Goal: Task Accomplishment & Management: Complete application form

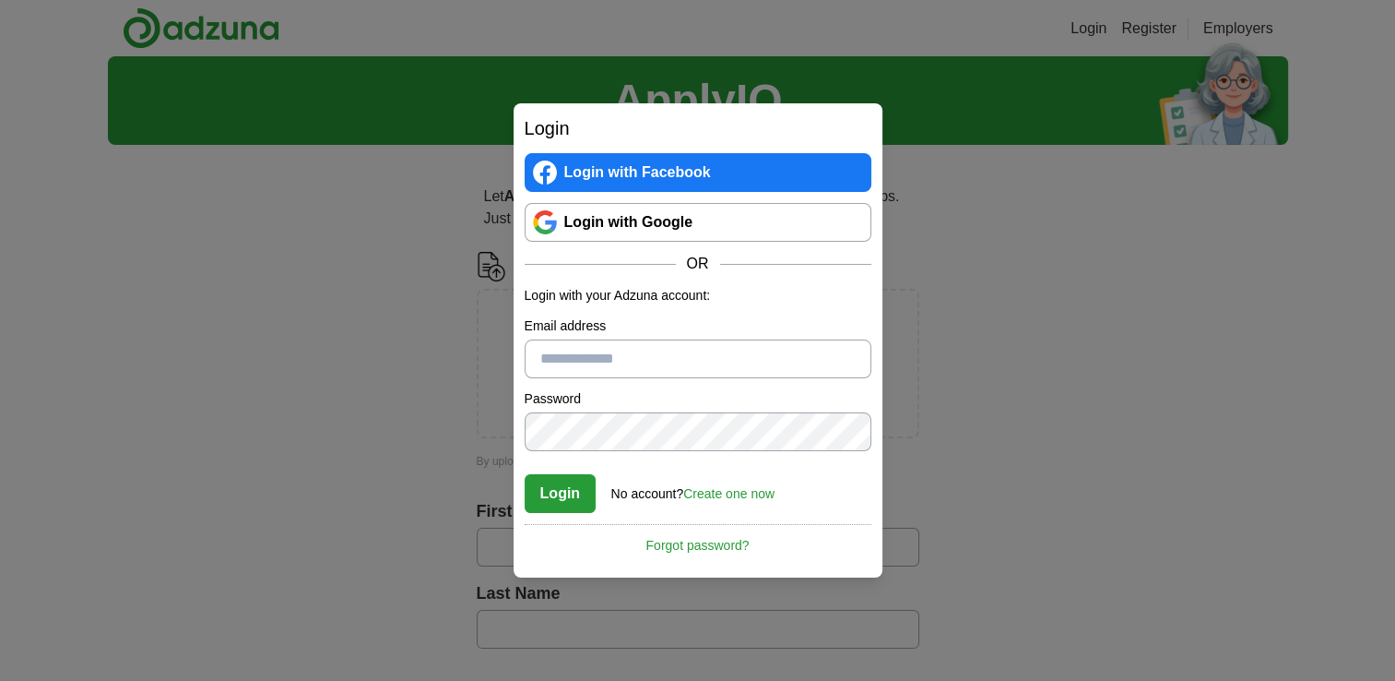
click at [727, 492] on link "Create one now" at bounding box center [728, 493] width 91 height 15
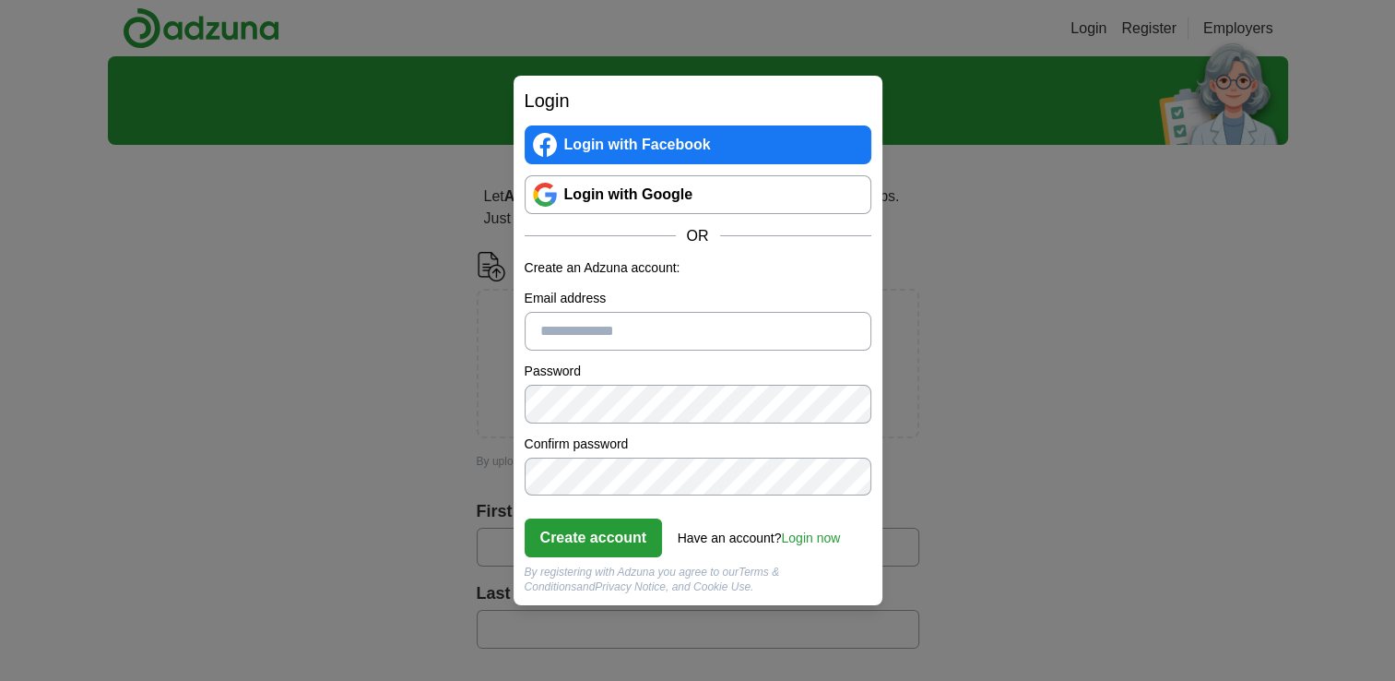
click at [626, 341] on input "Email address" at bounding box center [698, 331] width 347 height 39
type input "**********"
click at [620, 521] on button "Create account" at bounding box center [594, 537] width 138 height 39
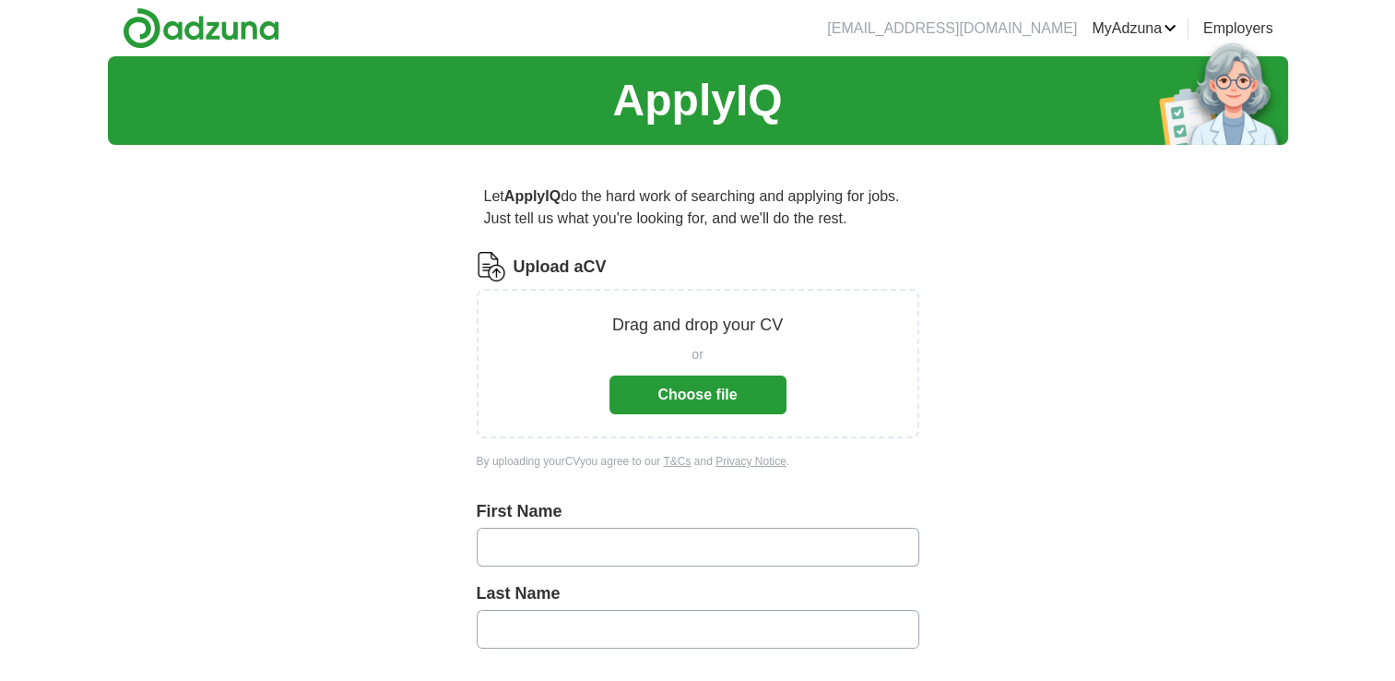
click at [705, 401] on button "Choose file" at bounding box center [698, 394] width 177 height 39
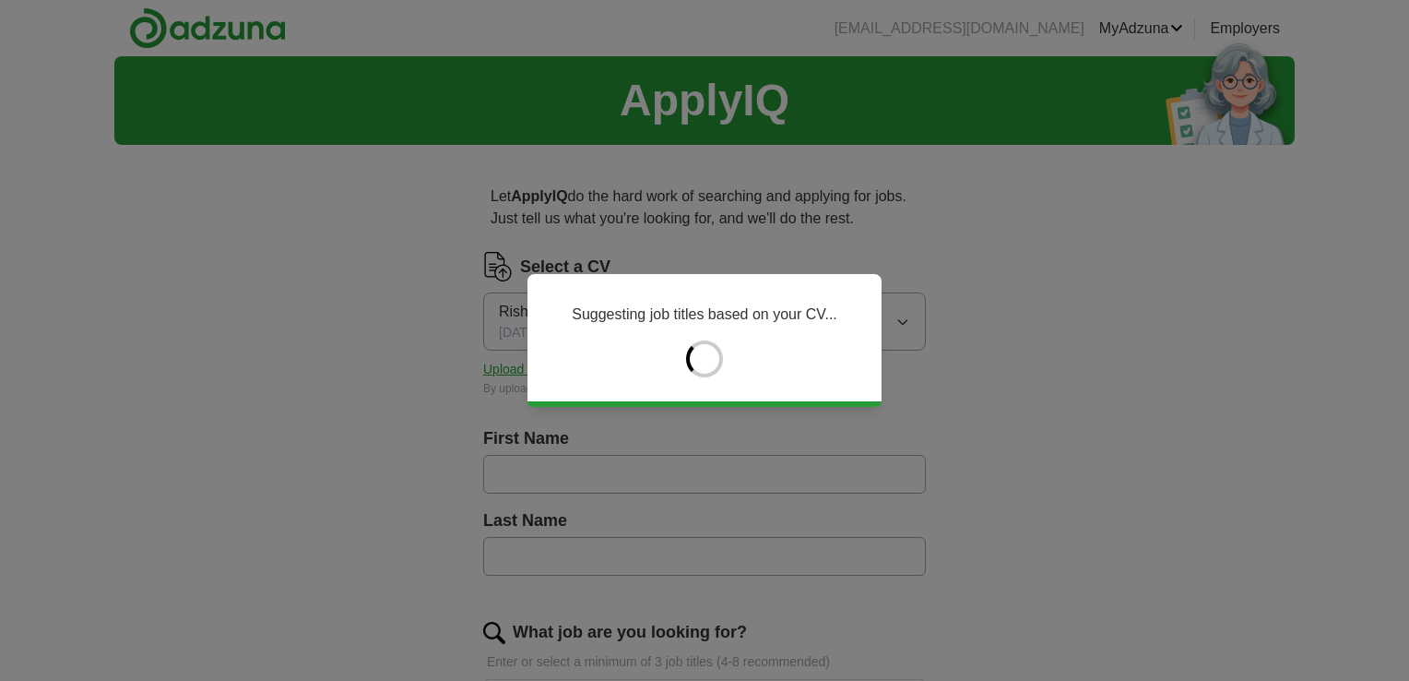
type input "*****"
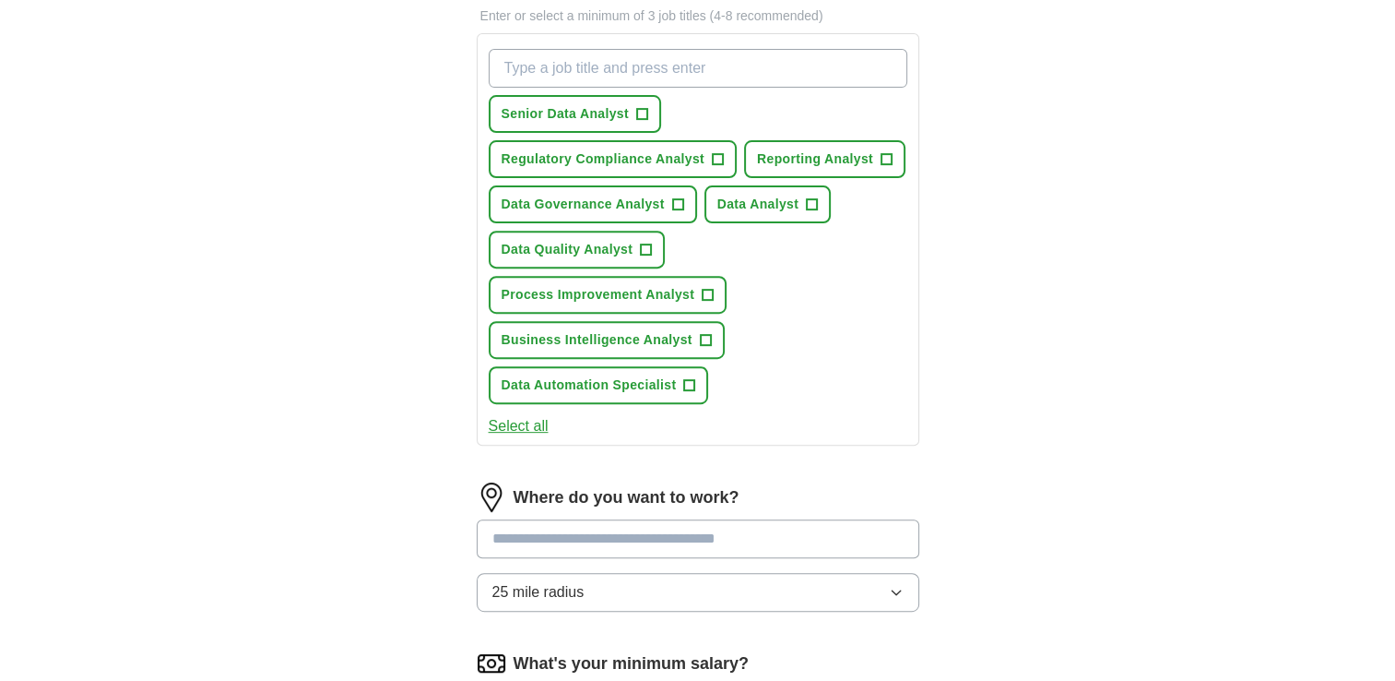
scroll to position [651, 0]
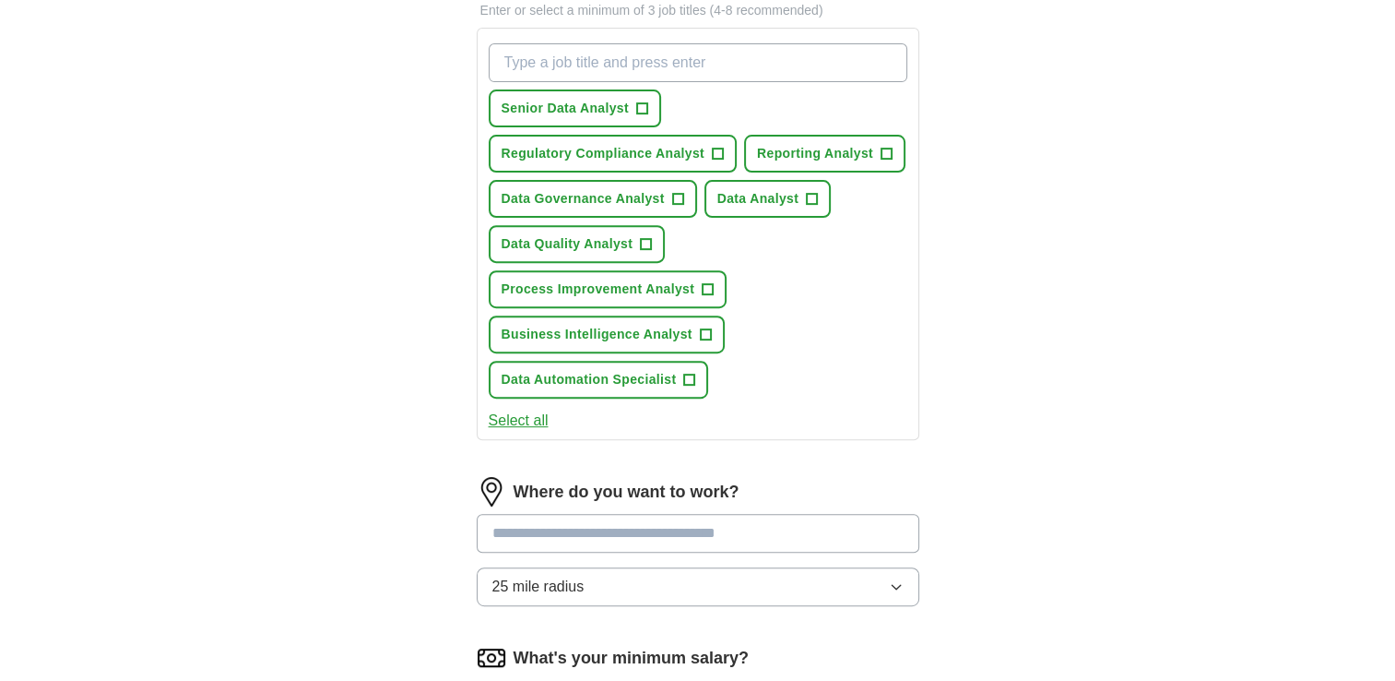
click at [521, 418] on button "Select all" at bounding box center [519, 420] width 60 height 22
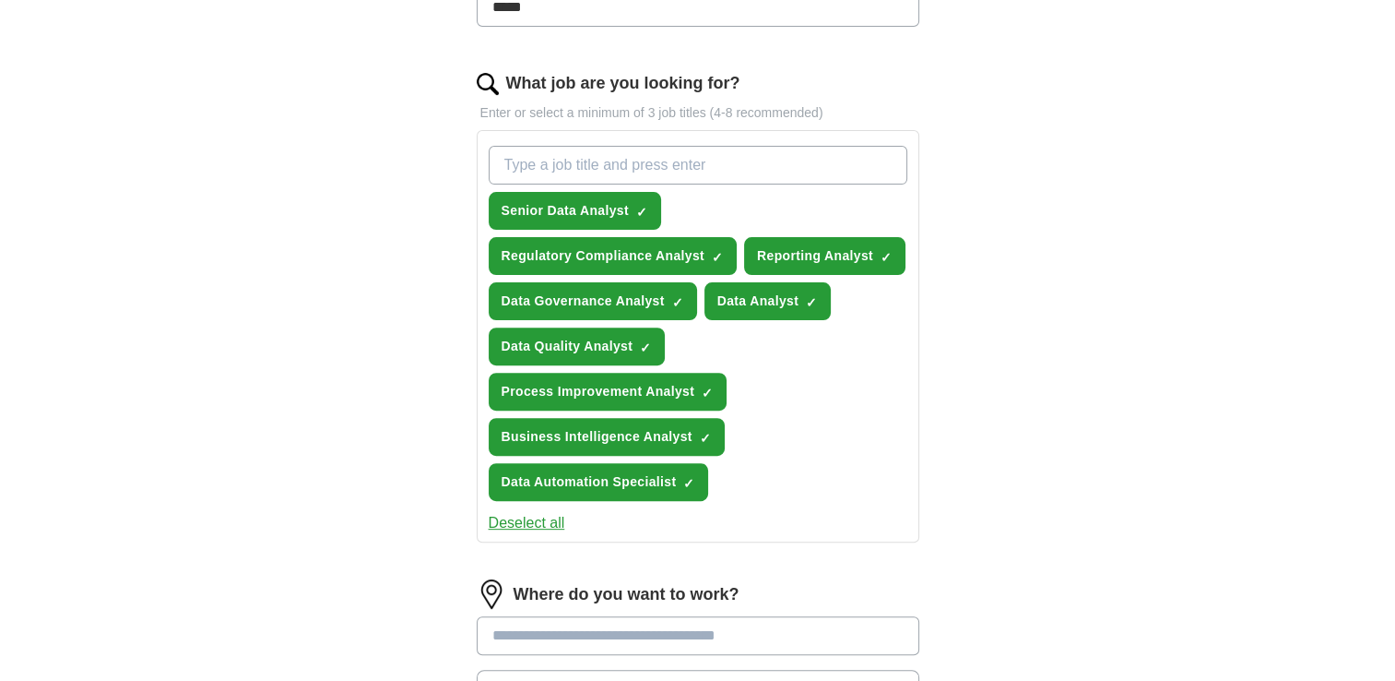
scroll to position [548, 0]
click at [609, 167] on input "What job are you looking for?" at bounding box center [698, 166] width 419 height 39
type input "mi reporting"
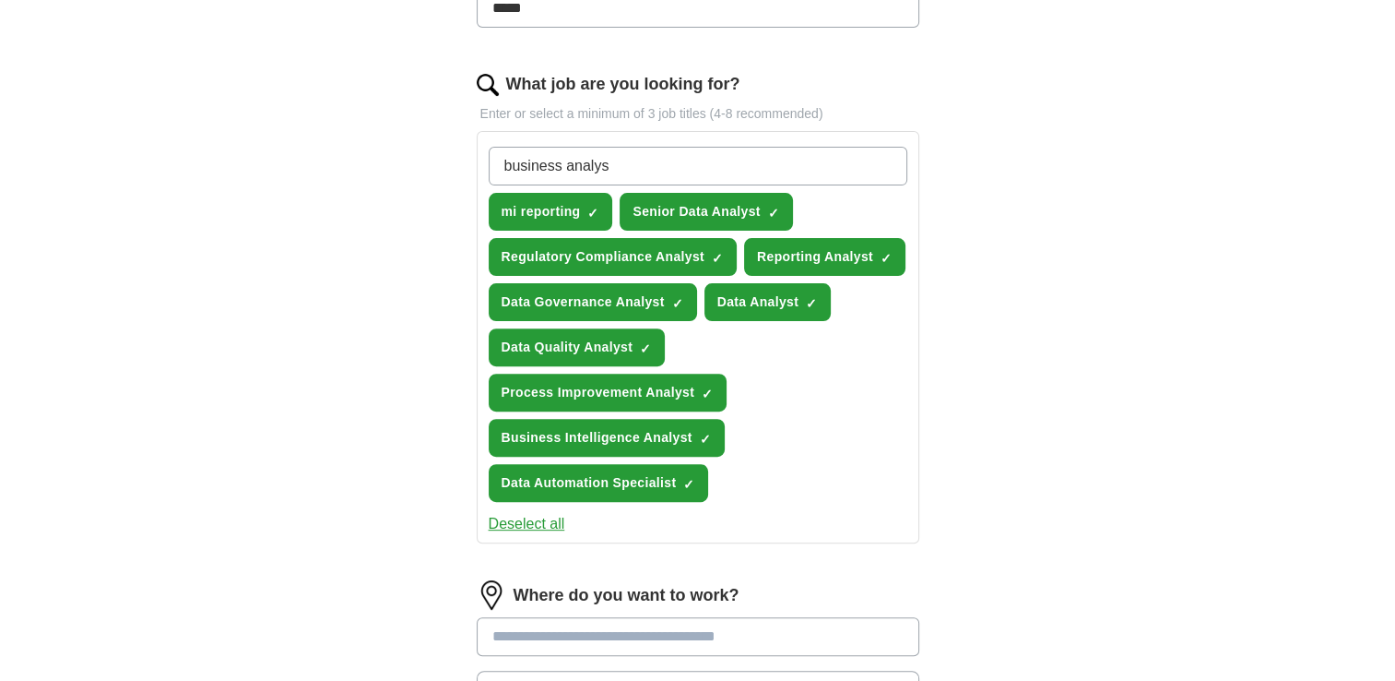
type input "business analyst"
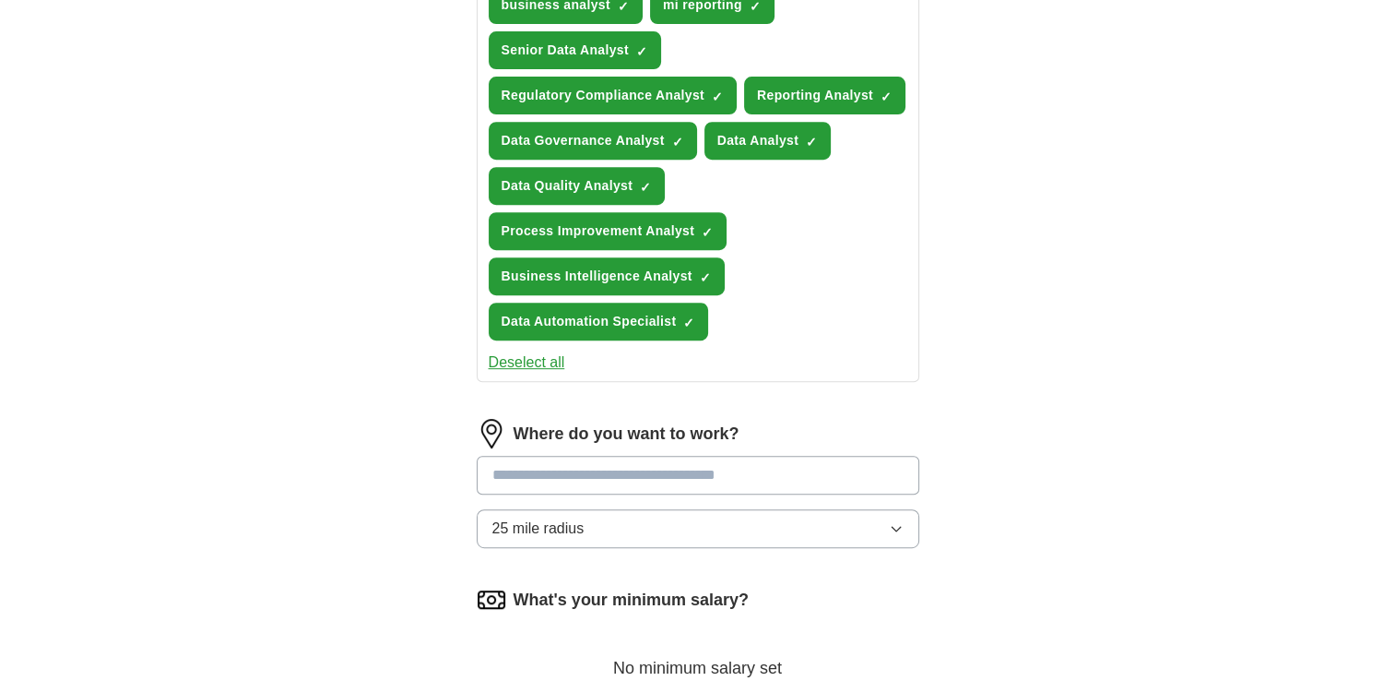
scroll to position [766, 0]
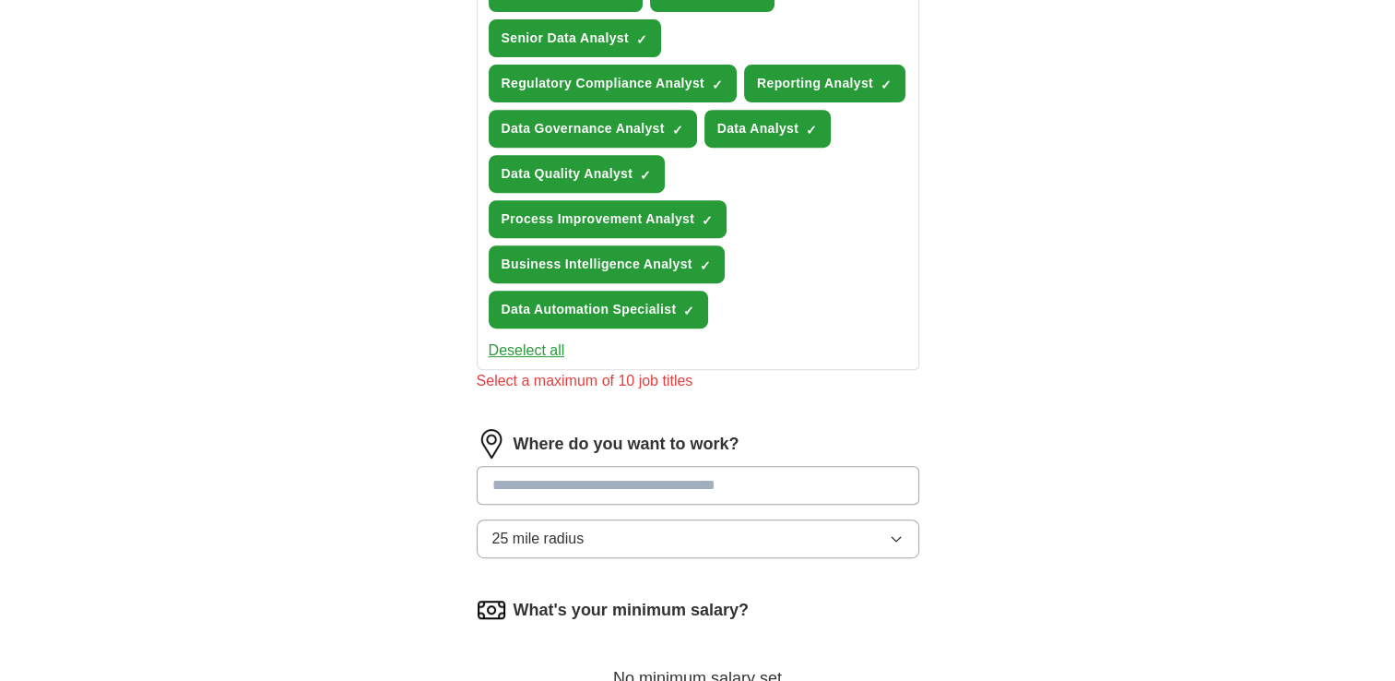
click at [646, 443] on div "Where do you want to work? 25 mile radius" at bounding box center [698, 501] width 443 height 144
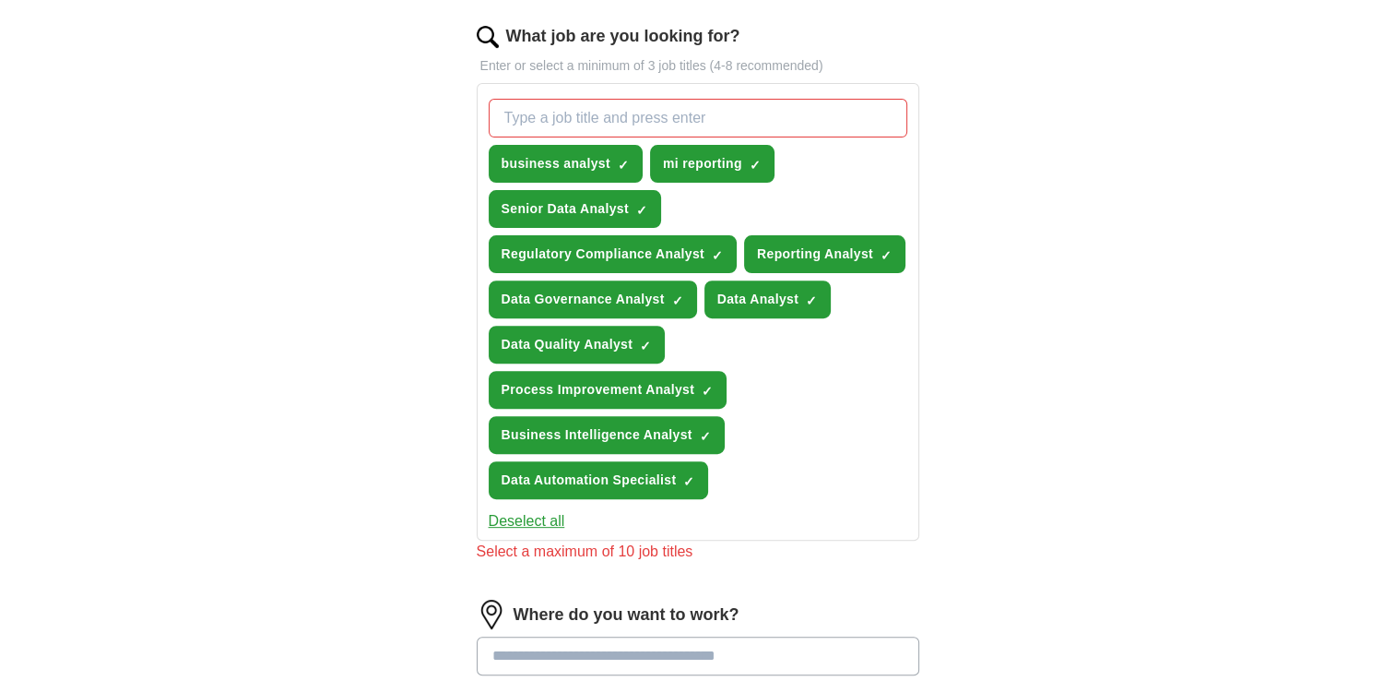
scroll to position [590, 0]
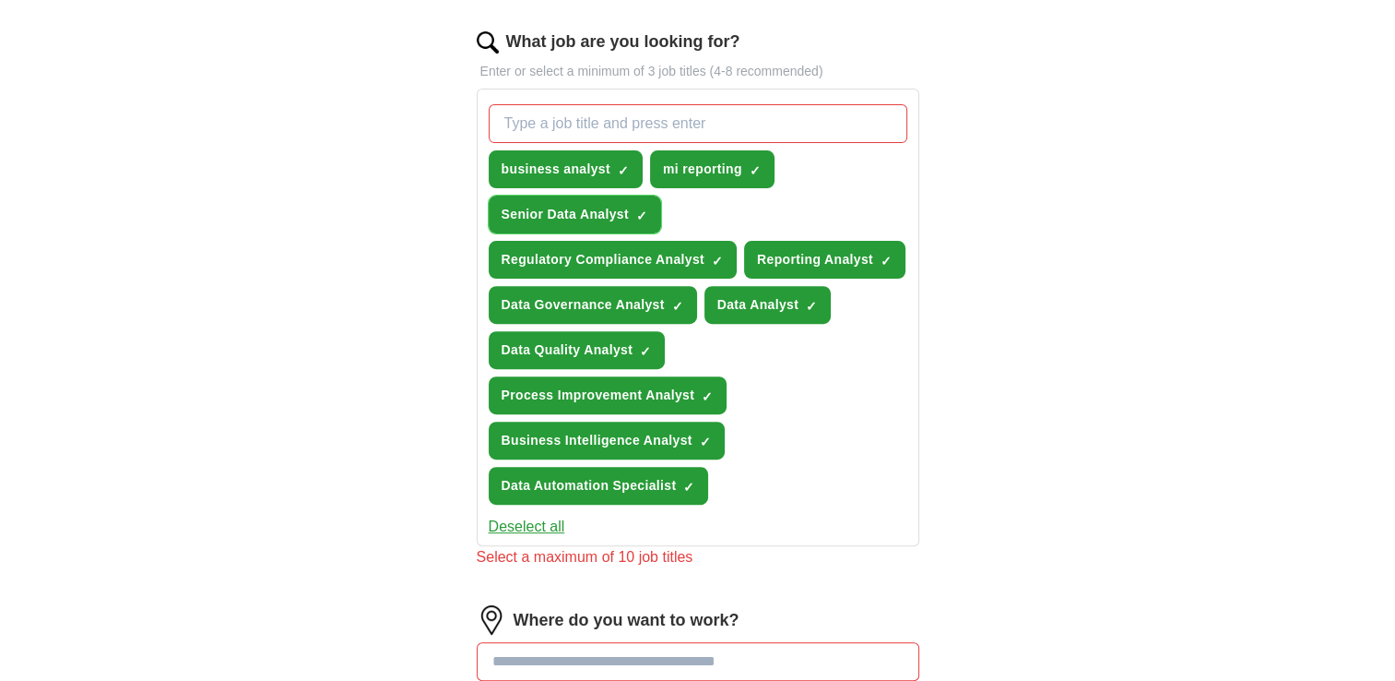
click at [0, 0] on span "×" at bounding box center [0, 0] width 0 height 0
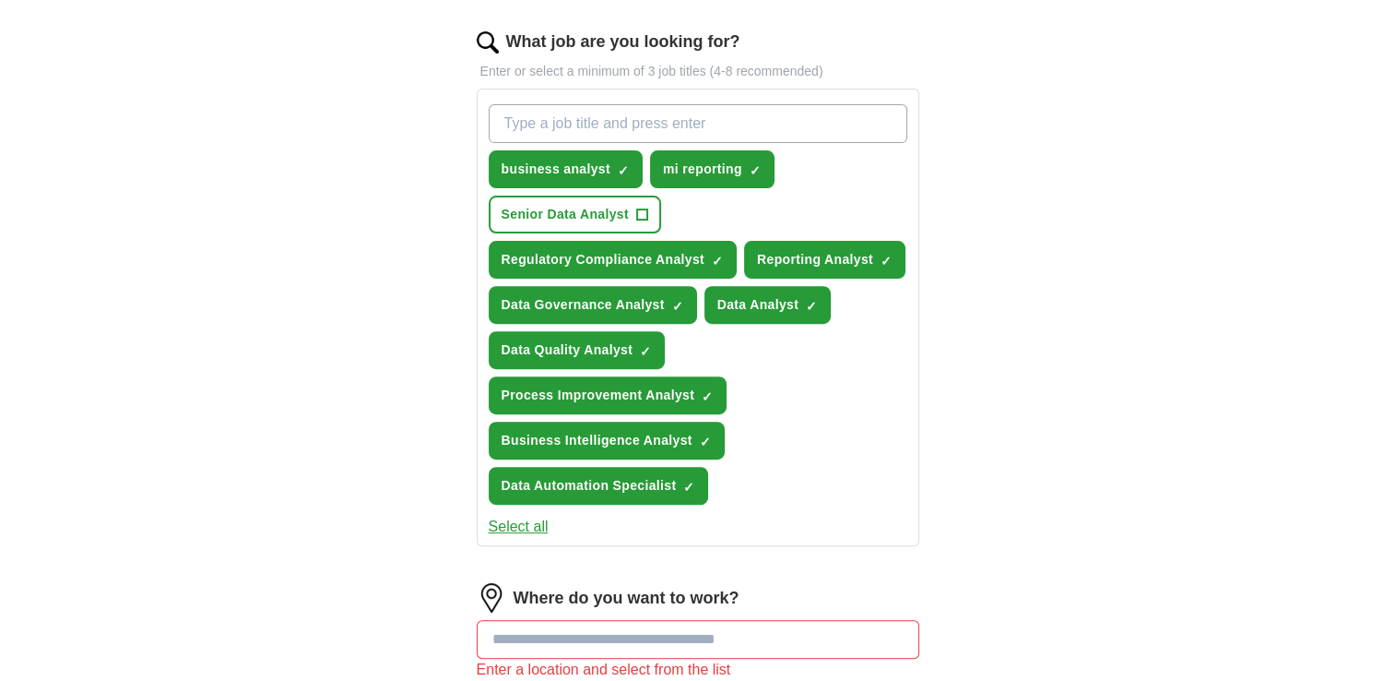
click at [572, 633] on input at bounding box center [698, 639] width 443 height 39
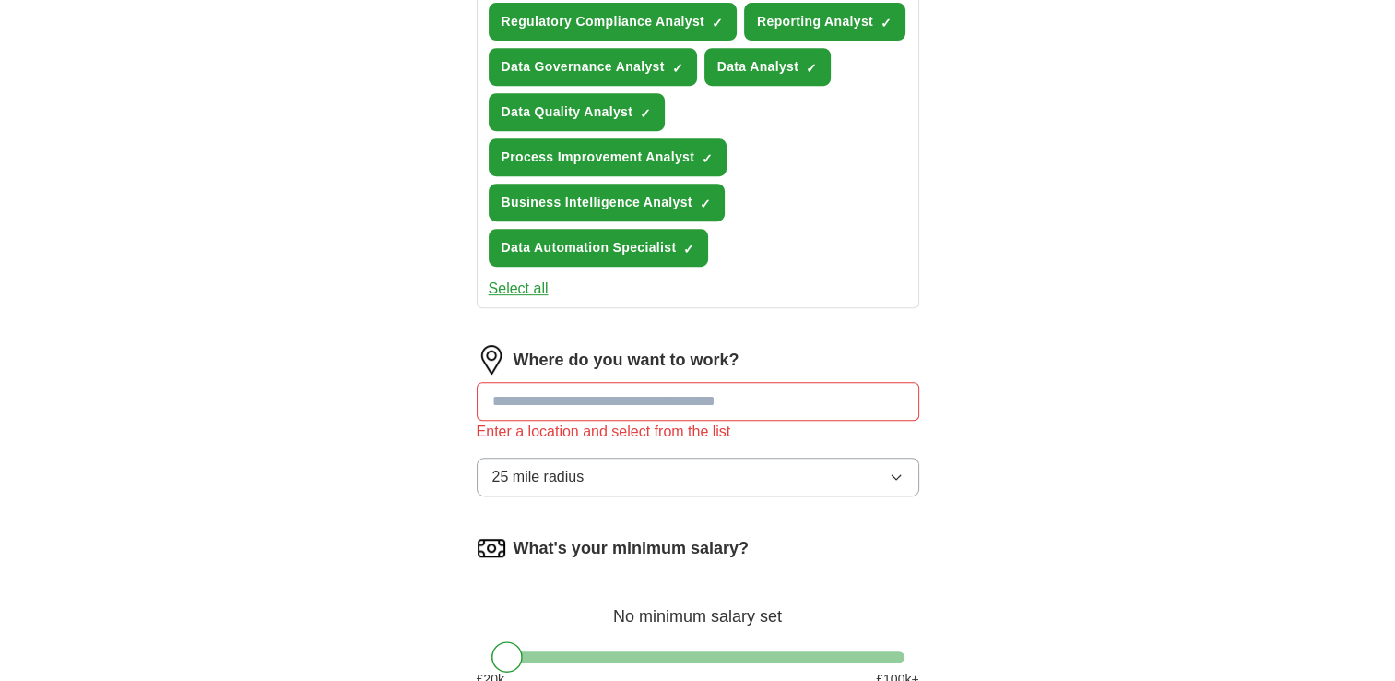
scroll to position [837, 0]
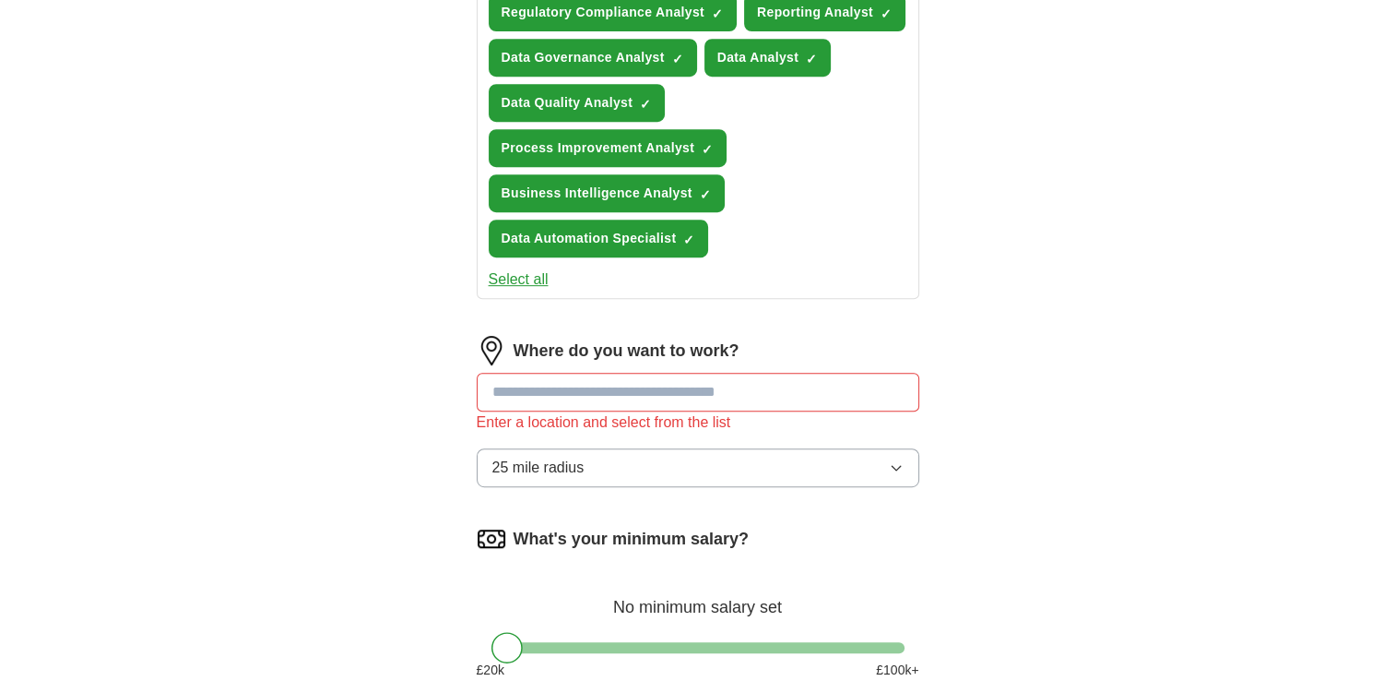
click at [384, 442] on div "ApplyIQ Let ApplyIQ do the hard work of searching and applying for jobs. Just t…" at bounding box center [698, 15] width 1180 height 1593
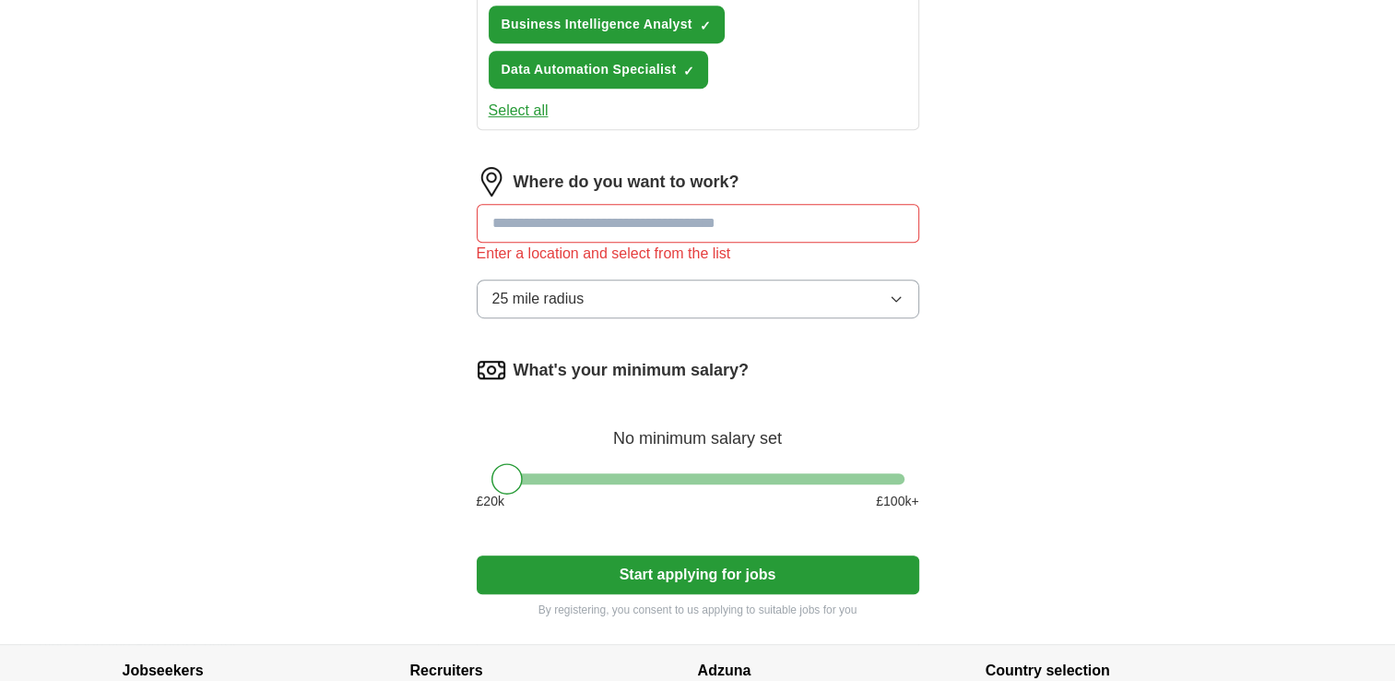
scroll to position [1007, 0]
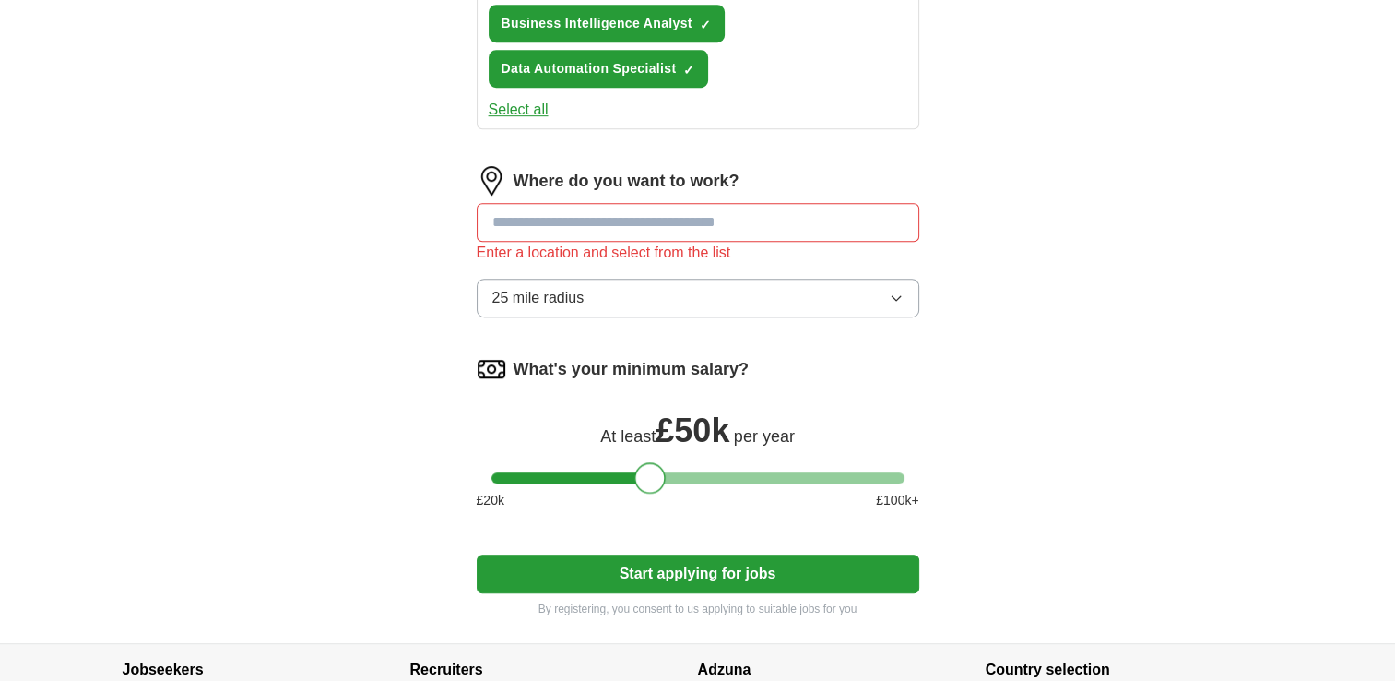
drag, startPoint x: 506, startPoint y: 467, endPoint x: 649, endPoint y: 484, distance: 144.0
click at [649, 484] on div at bounding box center [649, 477] width 31 height 31
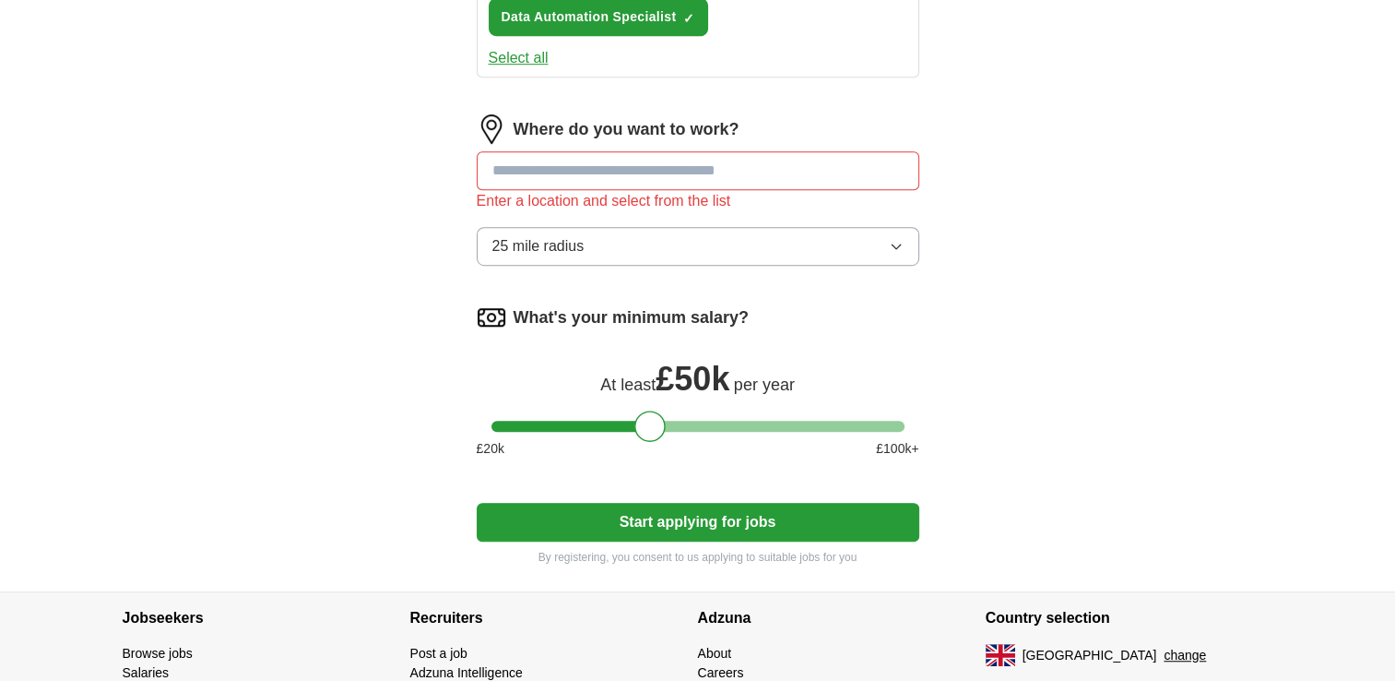
scroll to position [1060, 0]
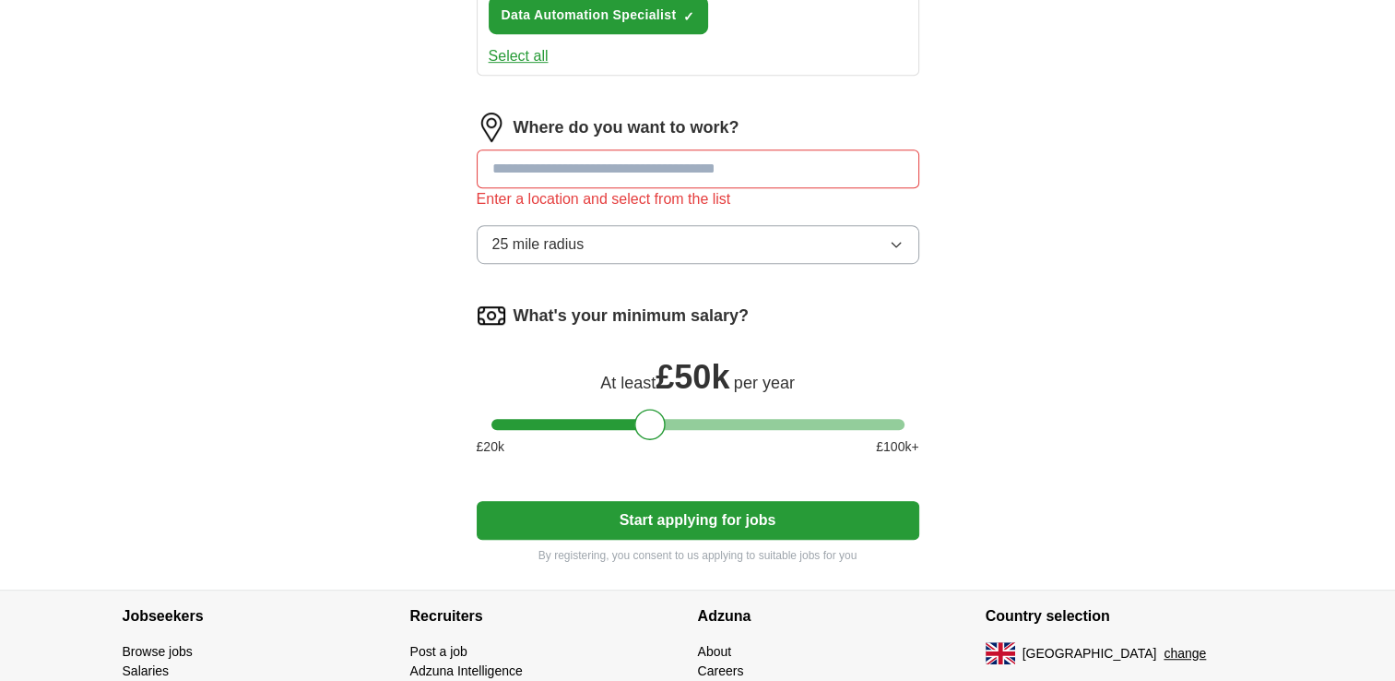
click at [726, 501] on button "Start applying for jobs" at bounding box center [698, 520] width 443 height 39
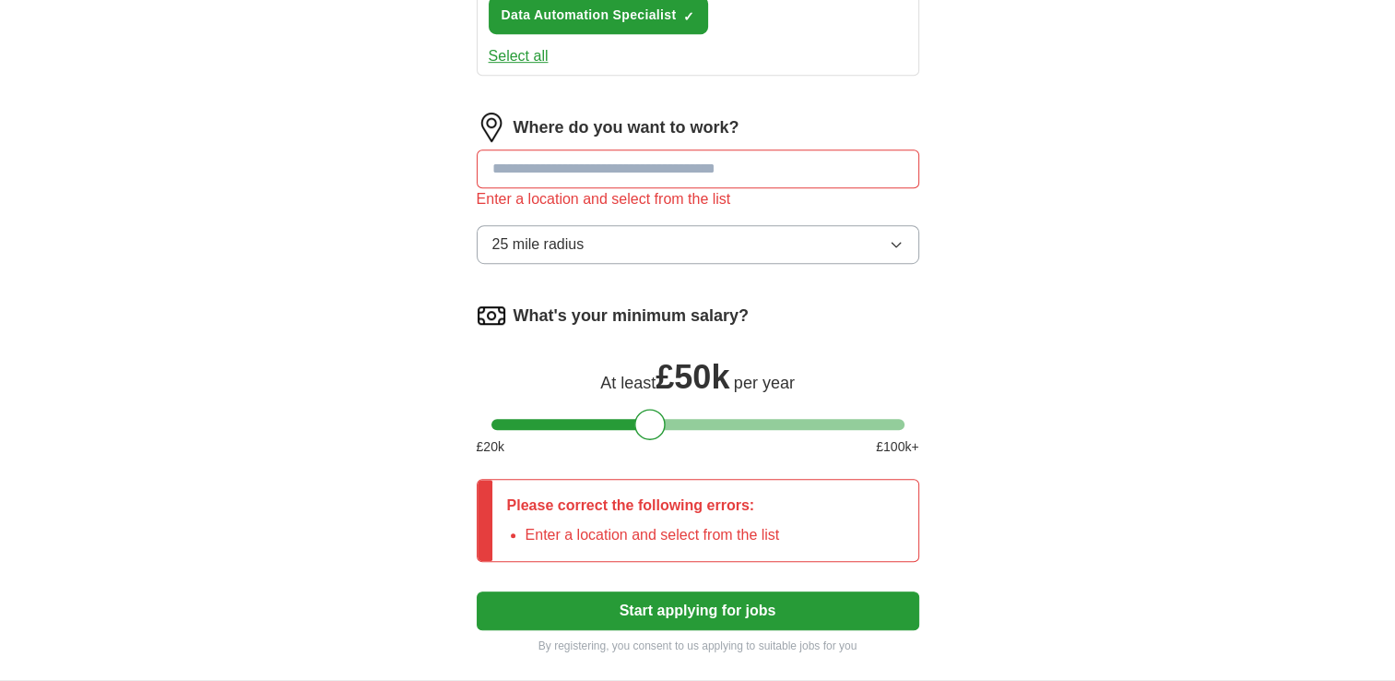
scroll to position [922, 0]
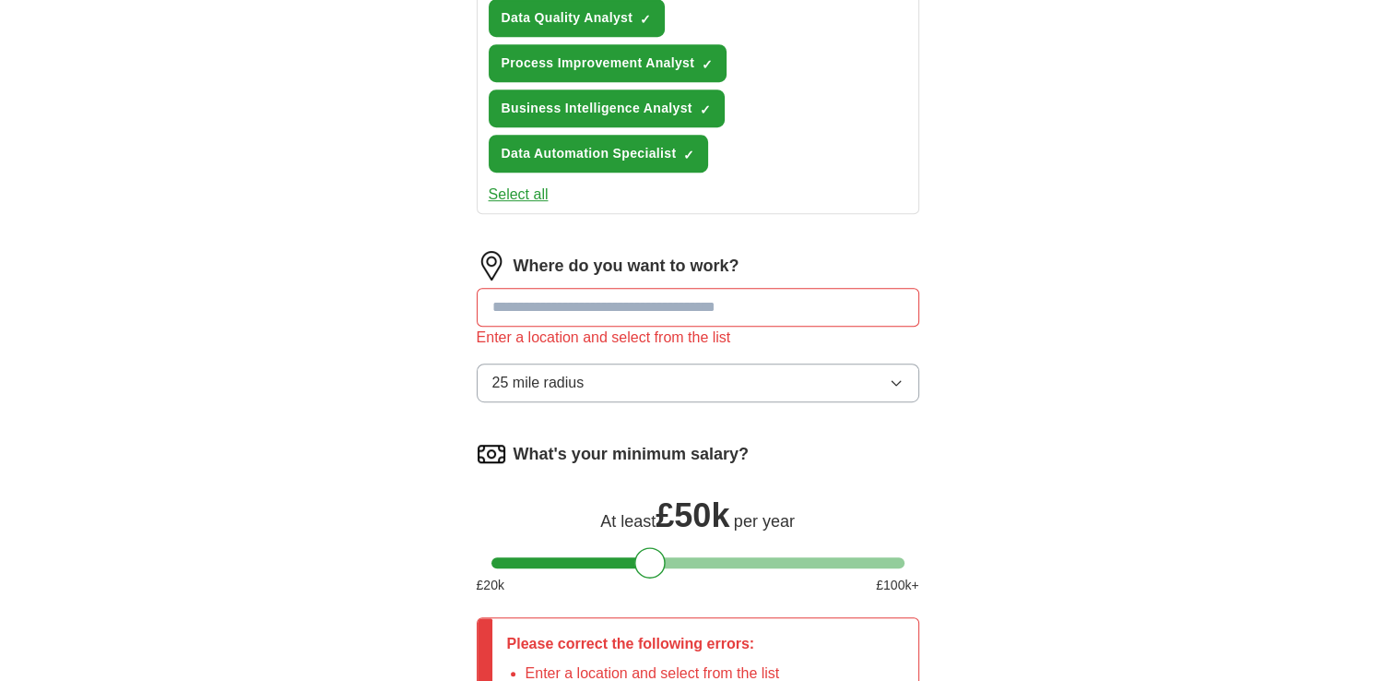
click at [651, 302] on input at bounding box center [698, 307] width 443 height 39
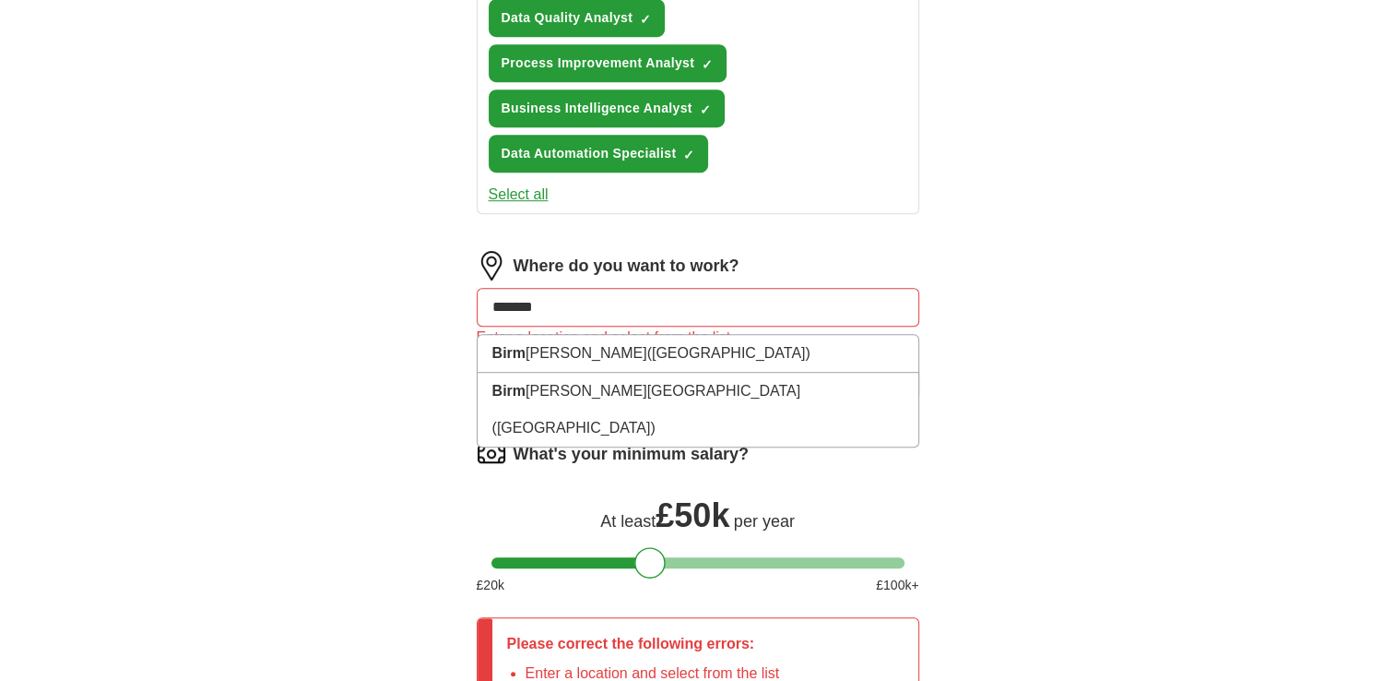
type input "********"
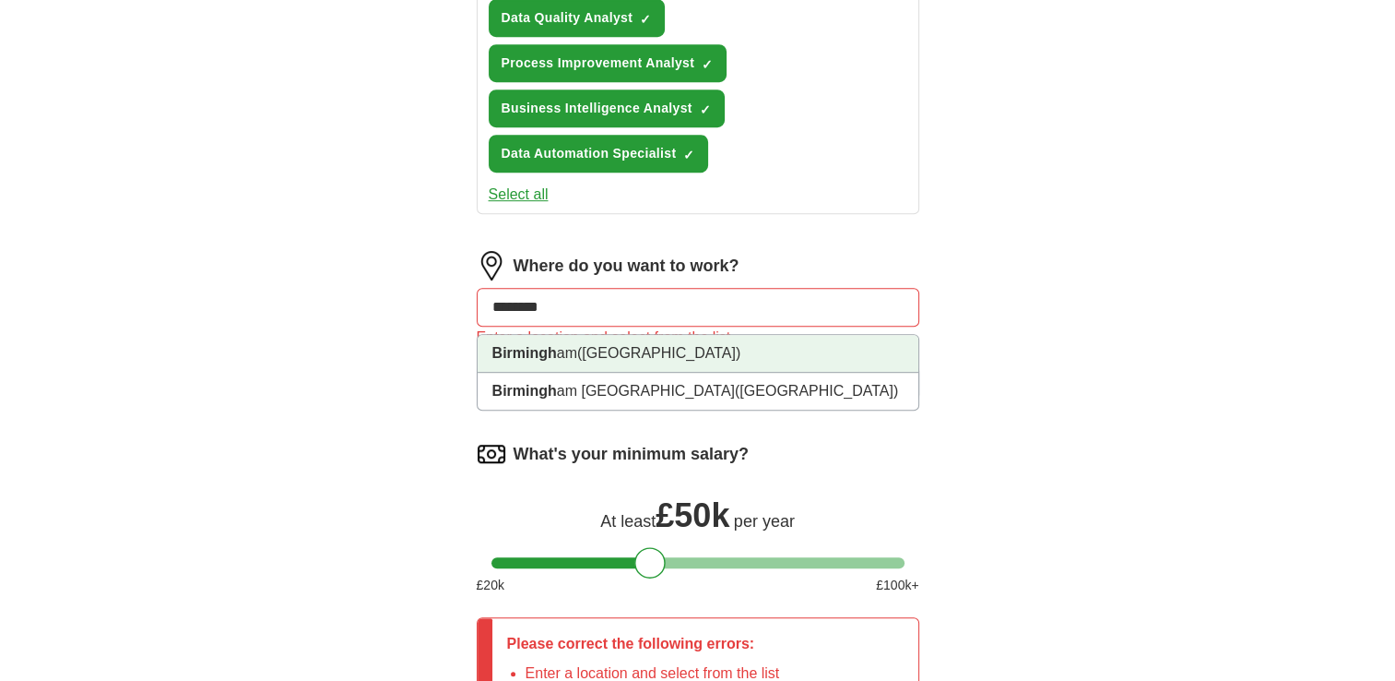
click at [590, 360] on li "Birmingh am ([GEOGRAPHIC_DATA])" at bounding box center [698, 354] width 441 height 38
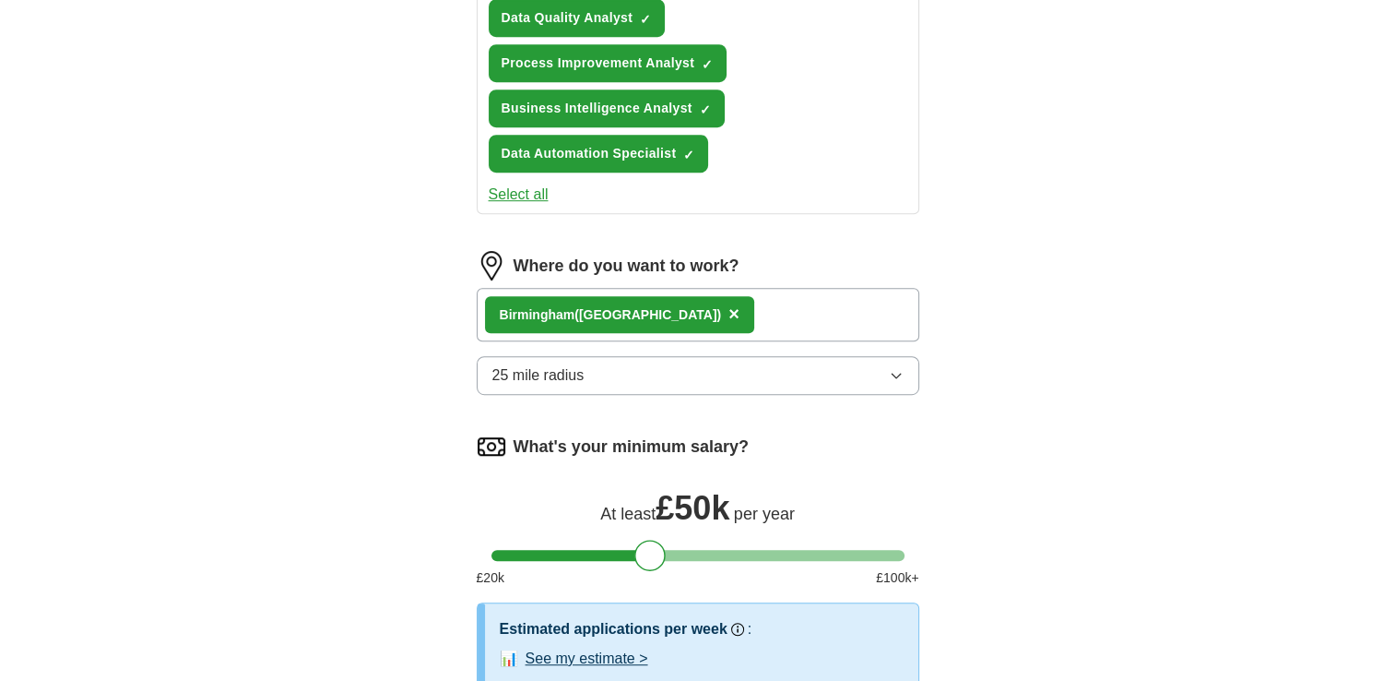
click at [760, 311] on div "Birmingh am ([GEOGRAPHIC_DATA]) ×" at bounding box center [698, 314] width 443 height 53
click at [723, 305] on div "Birmingh am ([GEOGRAPHIC_DATA]) ×" at bounding box center [698, 314] width 443 height 53
click at [723, 304] on div "Birmingh am ([GEOGRAPHIC_DATA]) ×" at bounding box center [698, 314] width 443 height 53
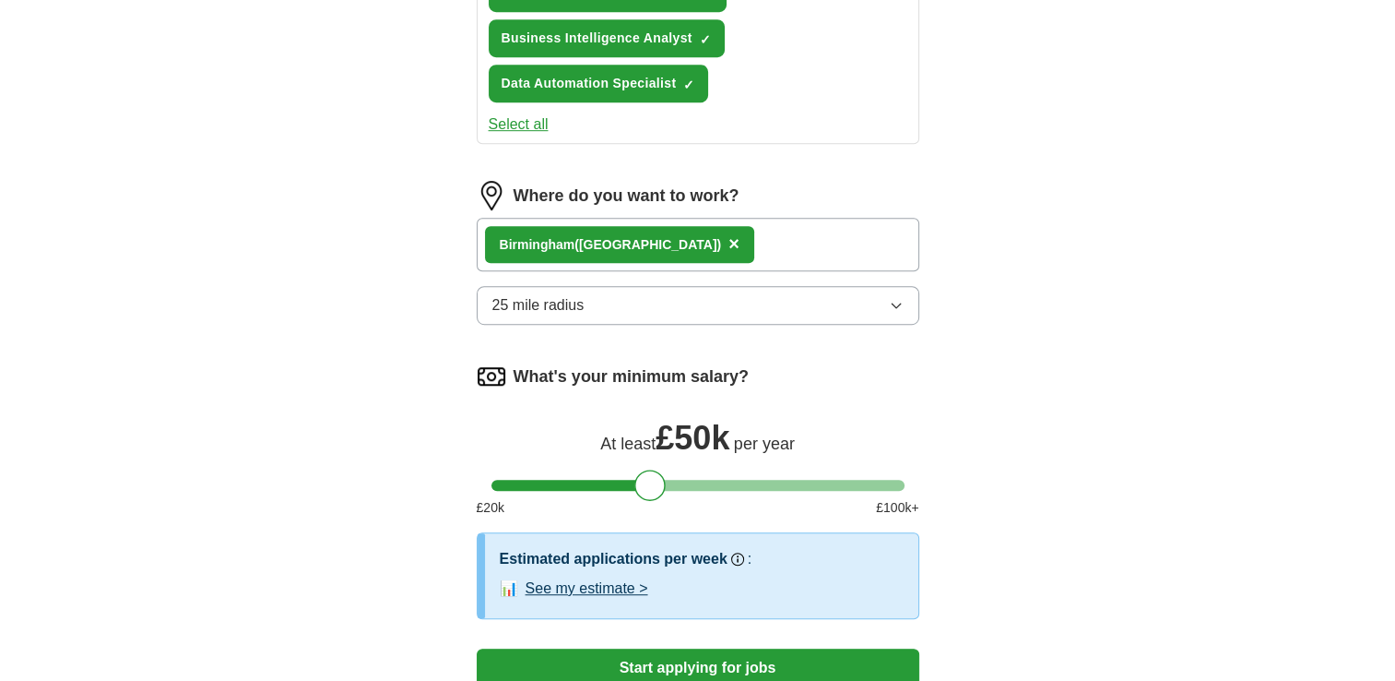
scroll to position [1017, 0]
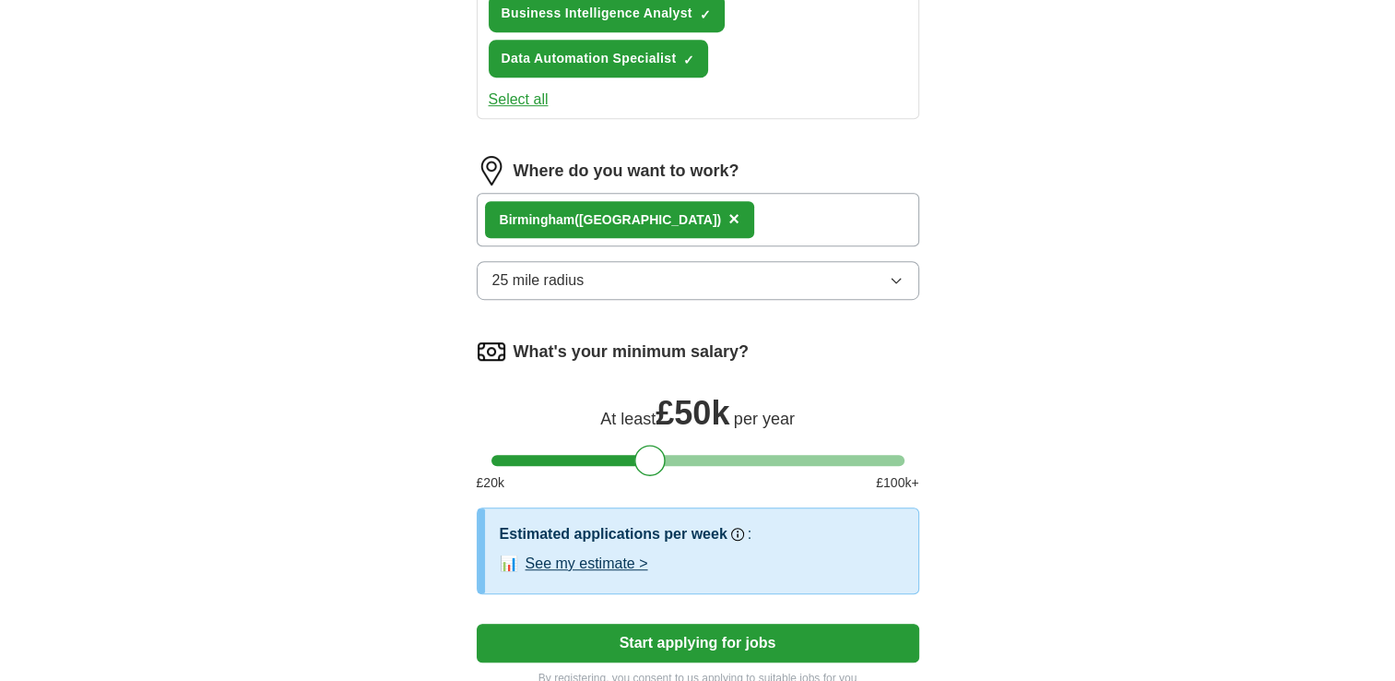
click at [633, 562] on button "See my estimate >" at bounding box center [587, 563] width 123 height 22
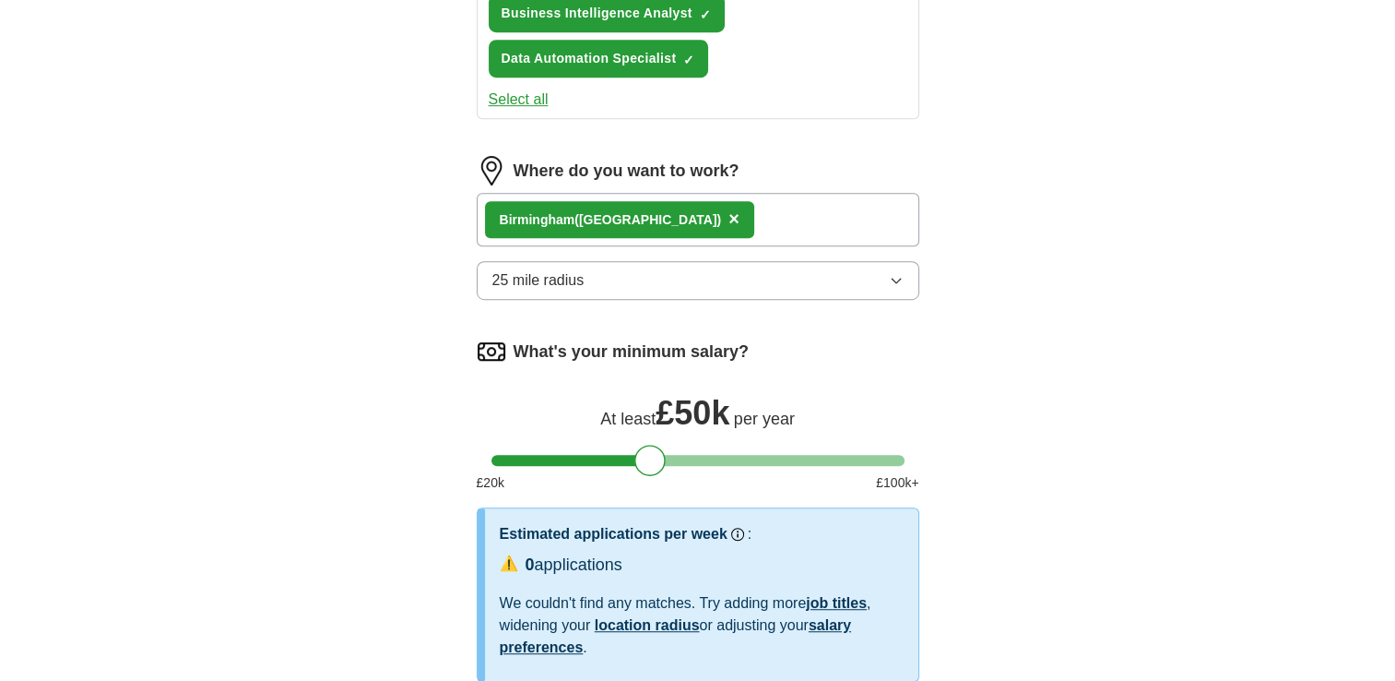
click at [596, 278] on button "25 mile radius" at bounding box center [698, 280] width 443 height 39
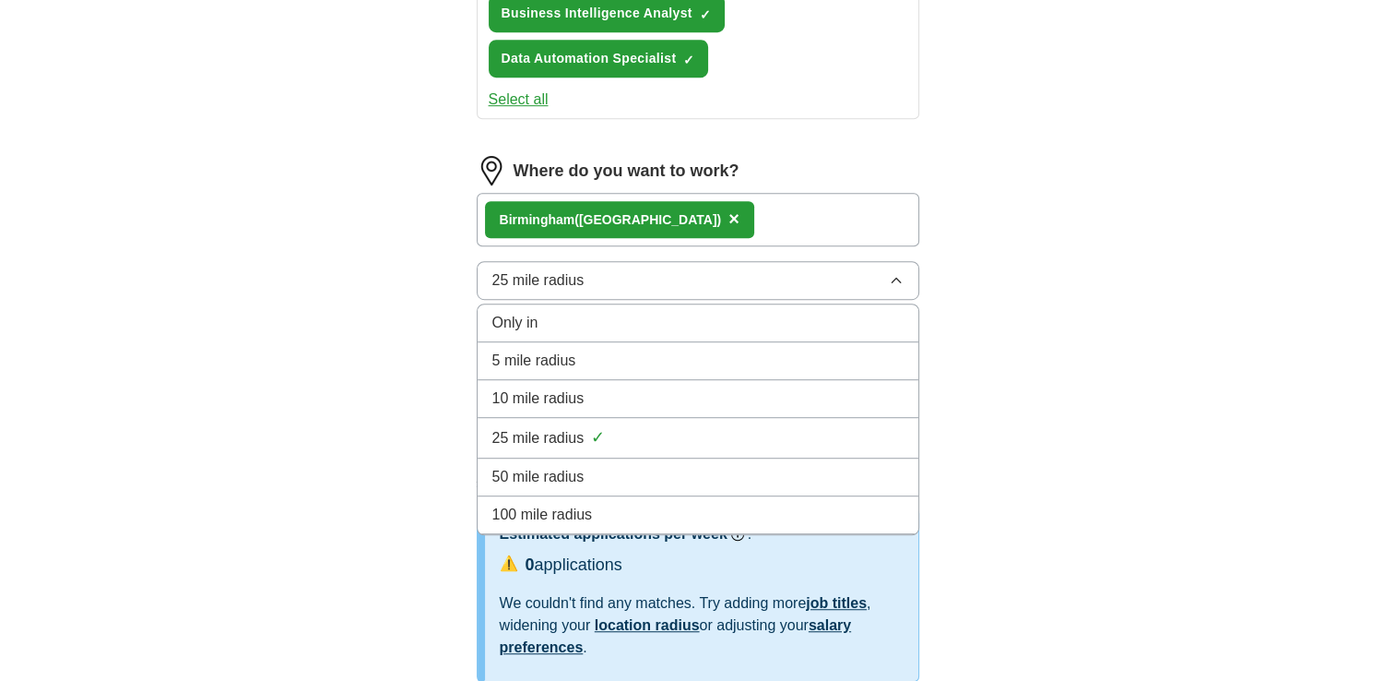
click at [576, 474] on span "50 mile radius" at bounding box center [538, 477] width 92 height 22
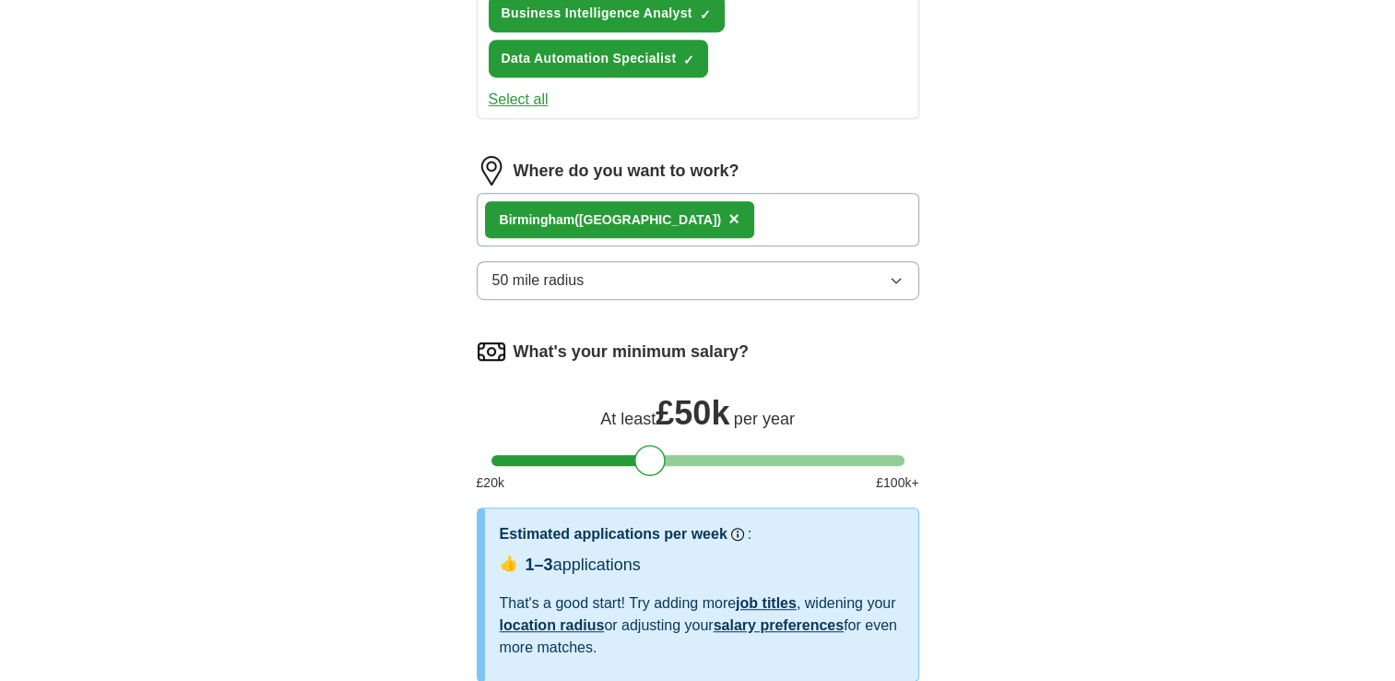
click at [890, 275] on icon "button" at bounding box center [896, 280] width 15 height 15
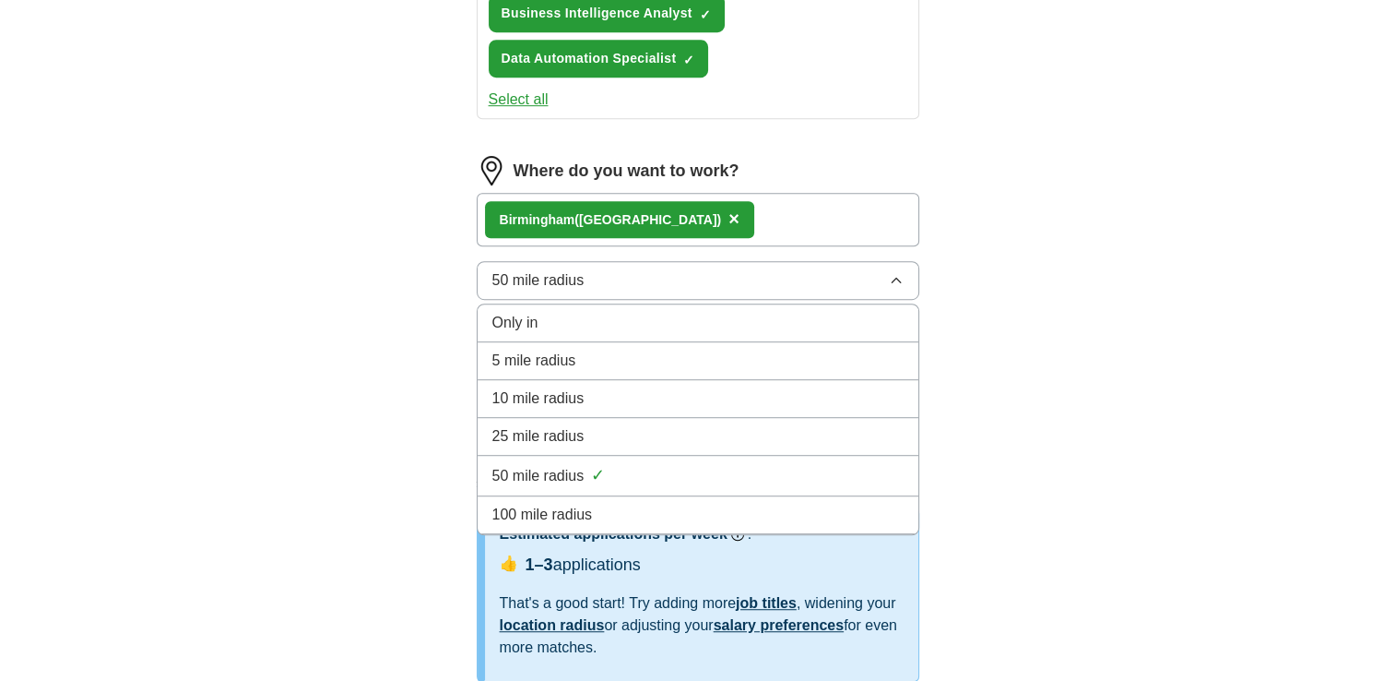
click at [827, 507] on div "100 mile radius" at bounding box center [697, 514] width 411 height 22
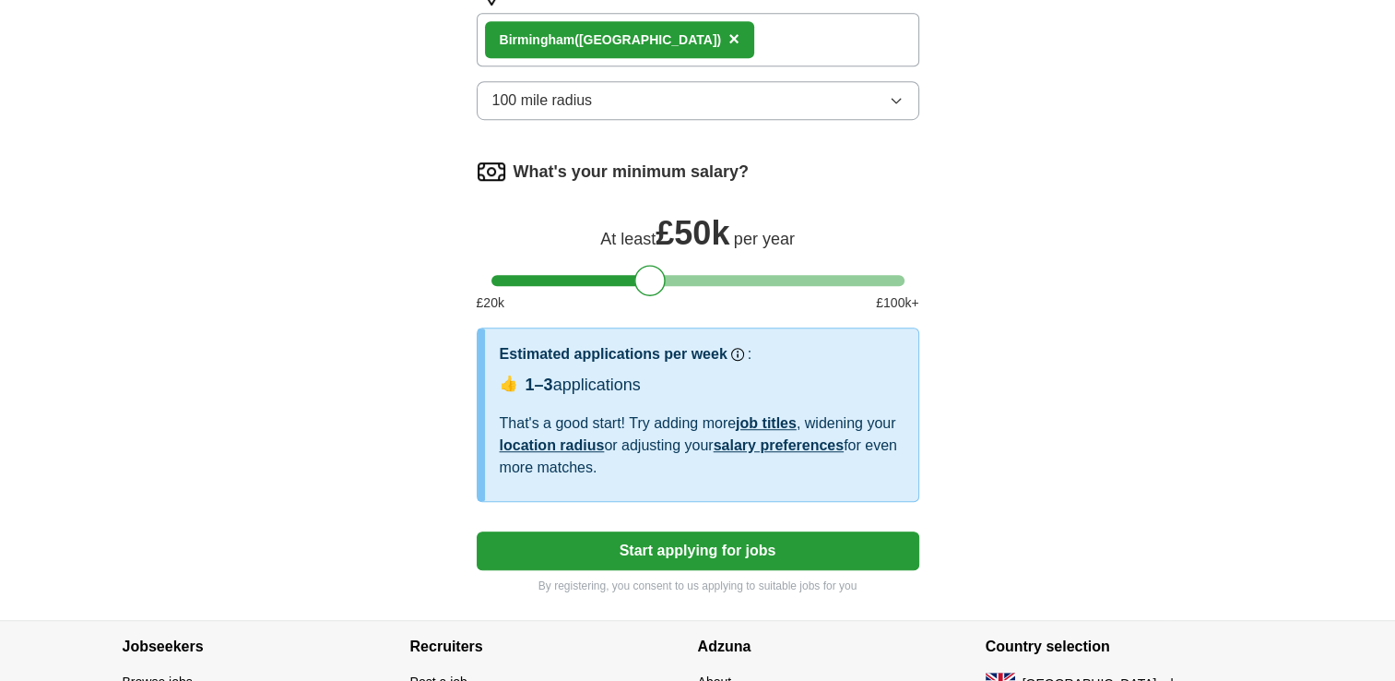
scroll to position [1201, 0]
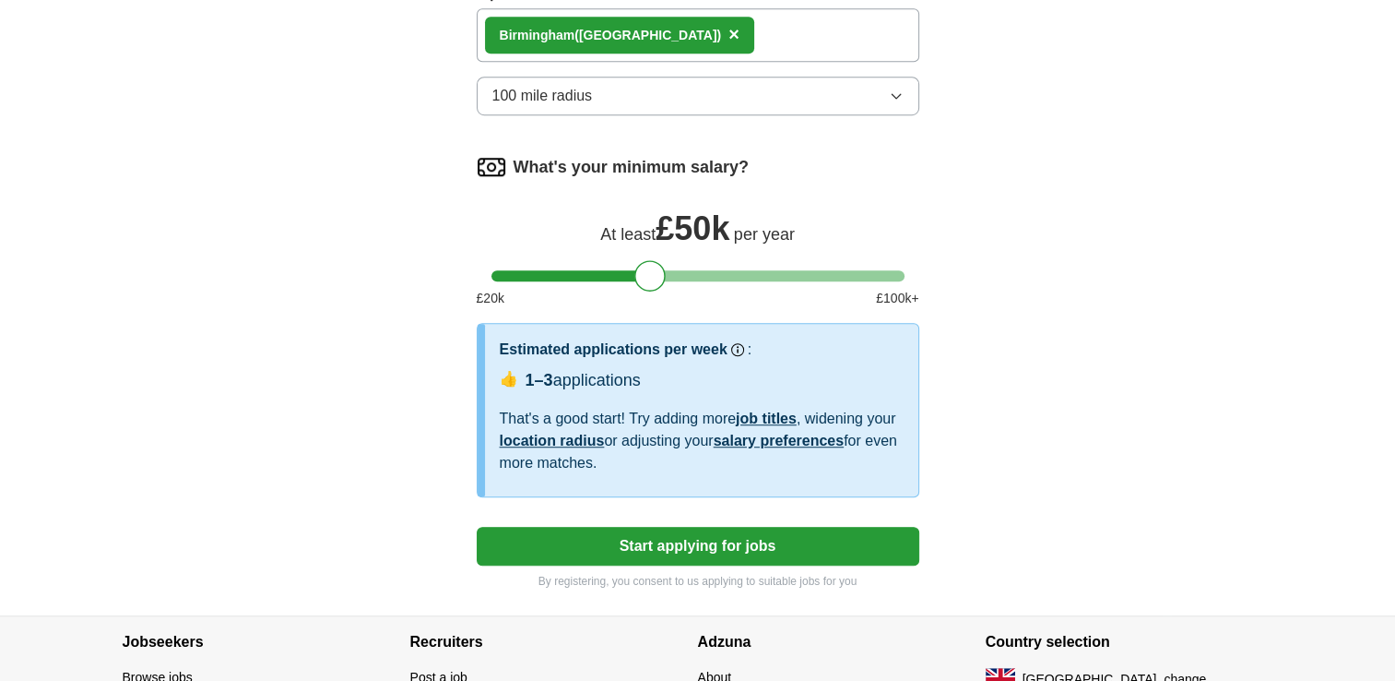
click at [867, 528] on button "Start applying for jobs" at bounding box center [698, 546] width 443 height 39
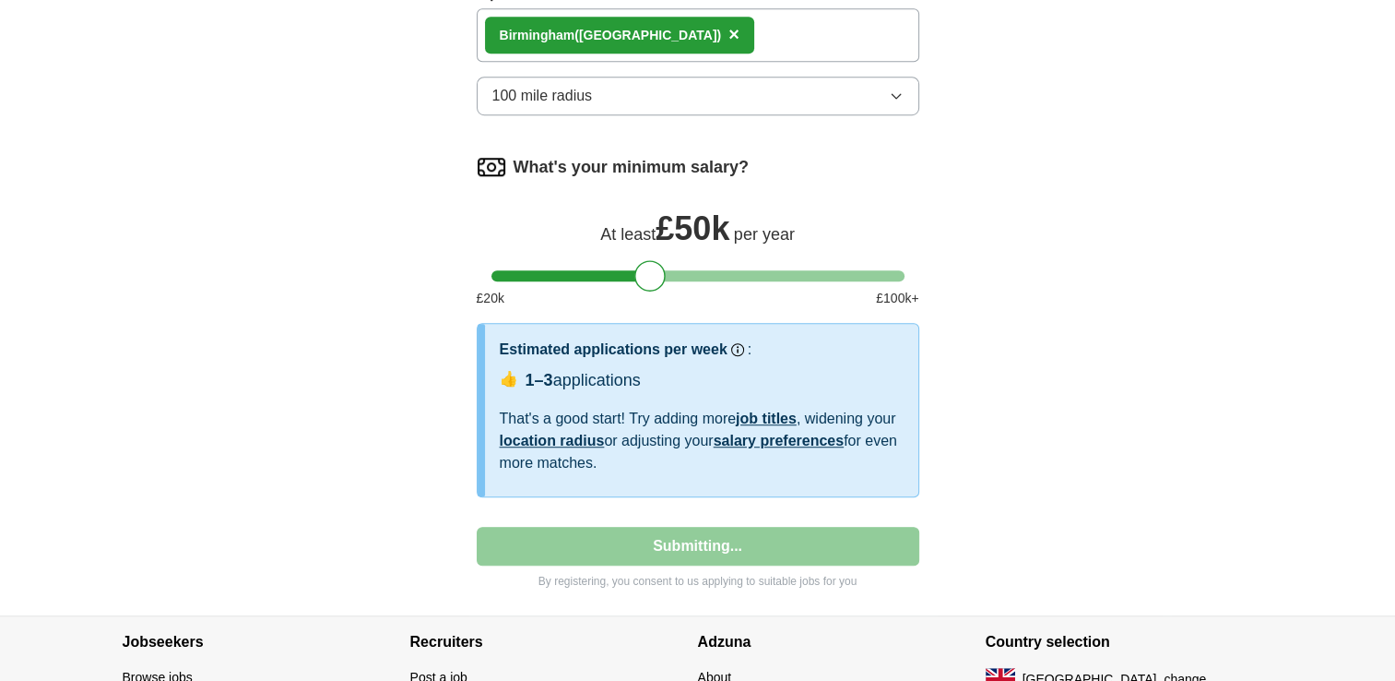
select select "**"
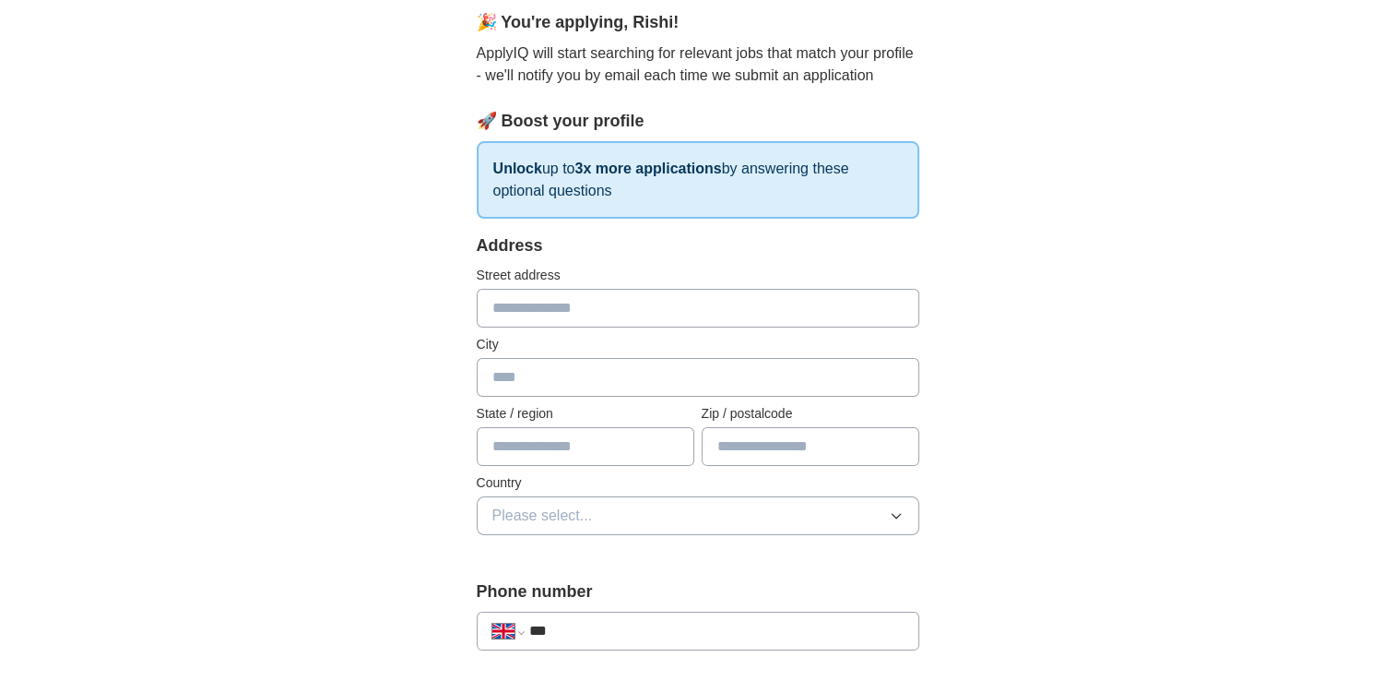
scroll to position [0, 0]
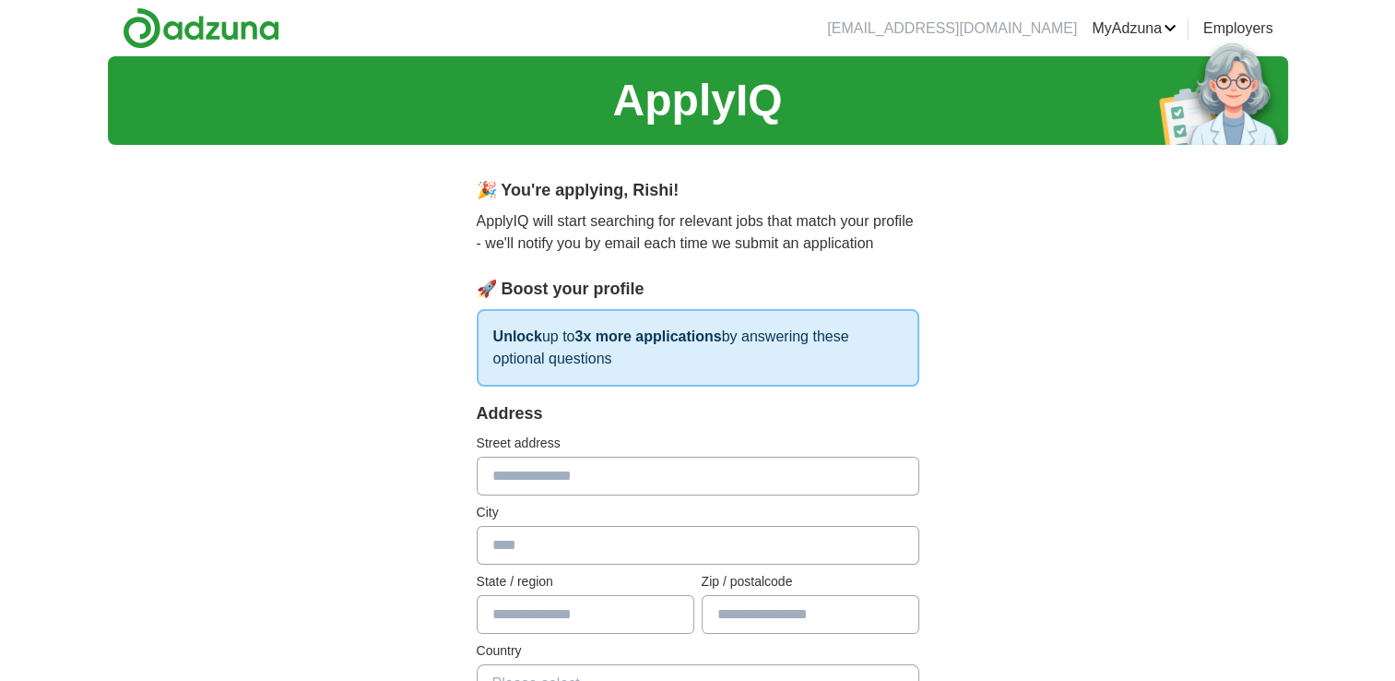
click at [0, 0] on link "CVs" at bounding box center [0, 0] width 0 height 0
